Goal: Task Accomplishment & Management: Manage account settings

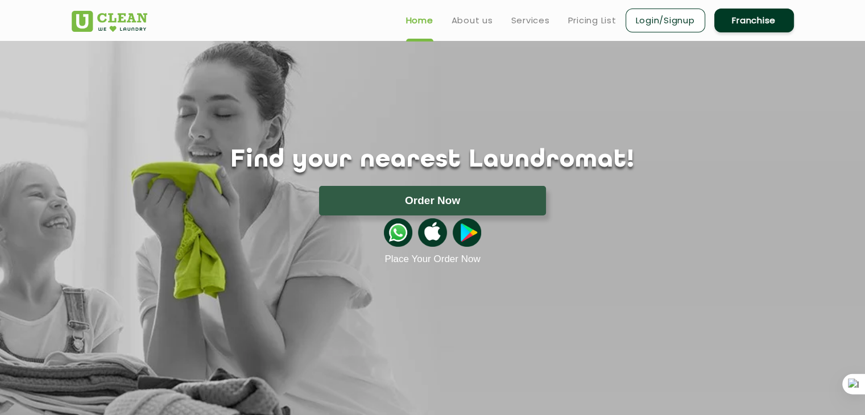
click at [639, 16] on link "Login/Signup" at bounding box center [666, 21] width 80 height 24
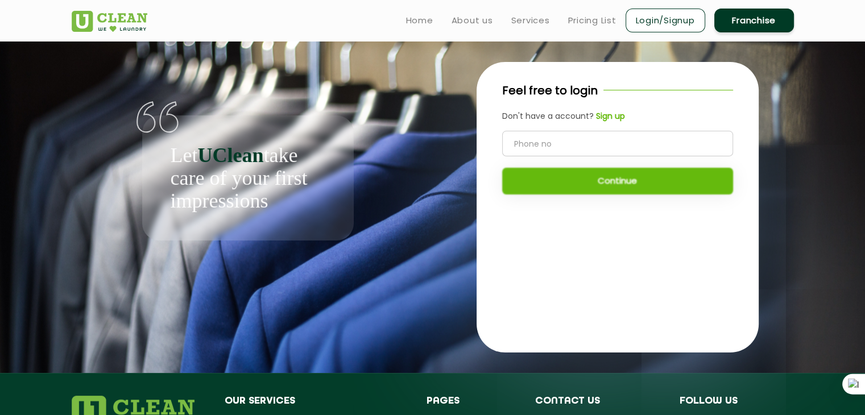
click at [642, 19] on link "Login/Signup" at bounding box center [666, 21] width 80 height 24
click at [603, 115] on b "Sign up" at bounding box center [610, 115] width 29 height 11
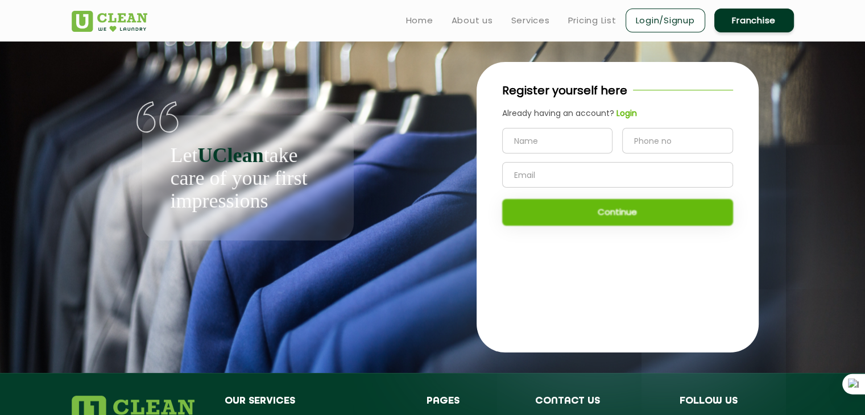
click at [649, 21] on link "Login/Signup" at bounding box center [666, 21] width 80 height 24
